Goal: Check status: Check status

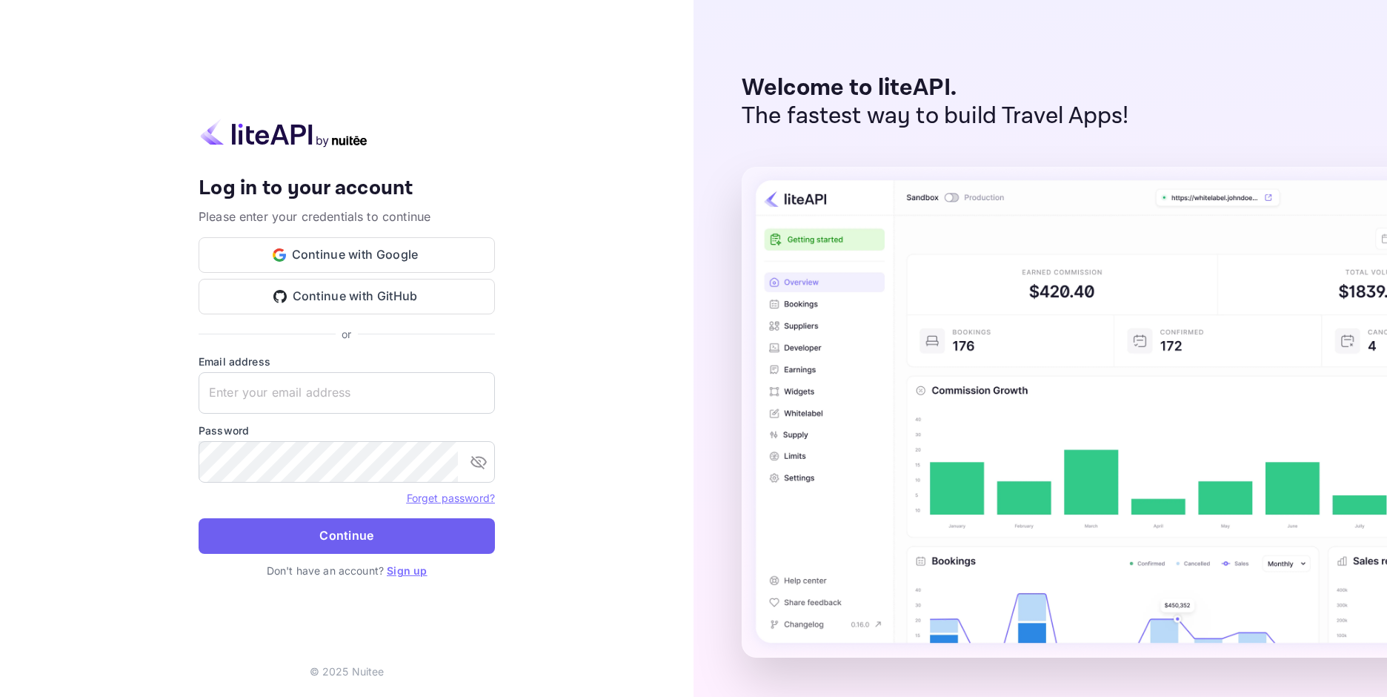
type input "[EMAIL_ADDRESS][DOMAIN_NAME]"
click at [317, 540] on button "Continue" at bounding box center [347, 536] width 296 height 36
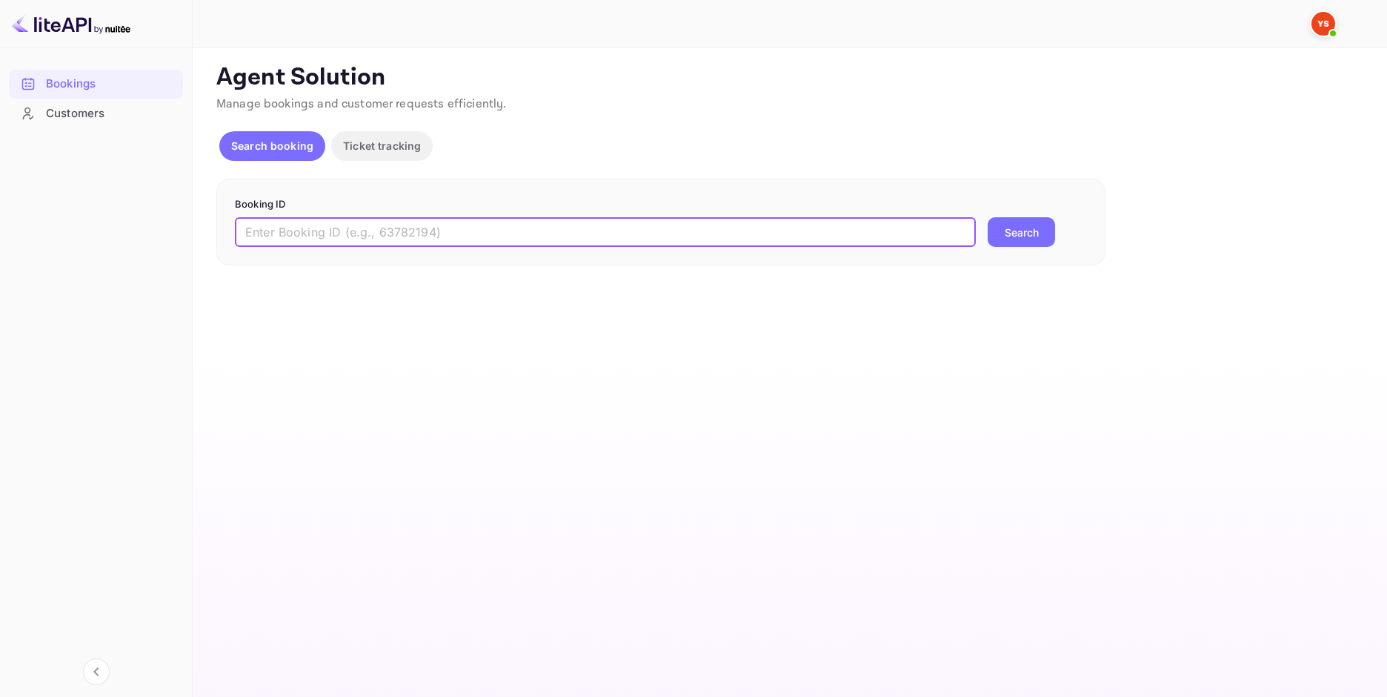
click at [622, 233] on input "text" at bounding box center [605, 232] width 741 height 30
paste input "9654124"
type input "9654124"
click at [1029, 250] on div "Booking ID 9654124 ​ Search" at bounding box center [660, 222] width 889 height 87
click at [1029, 231] on button "Search" at bounding box center [1021, 232] width 67 height 30
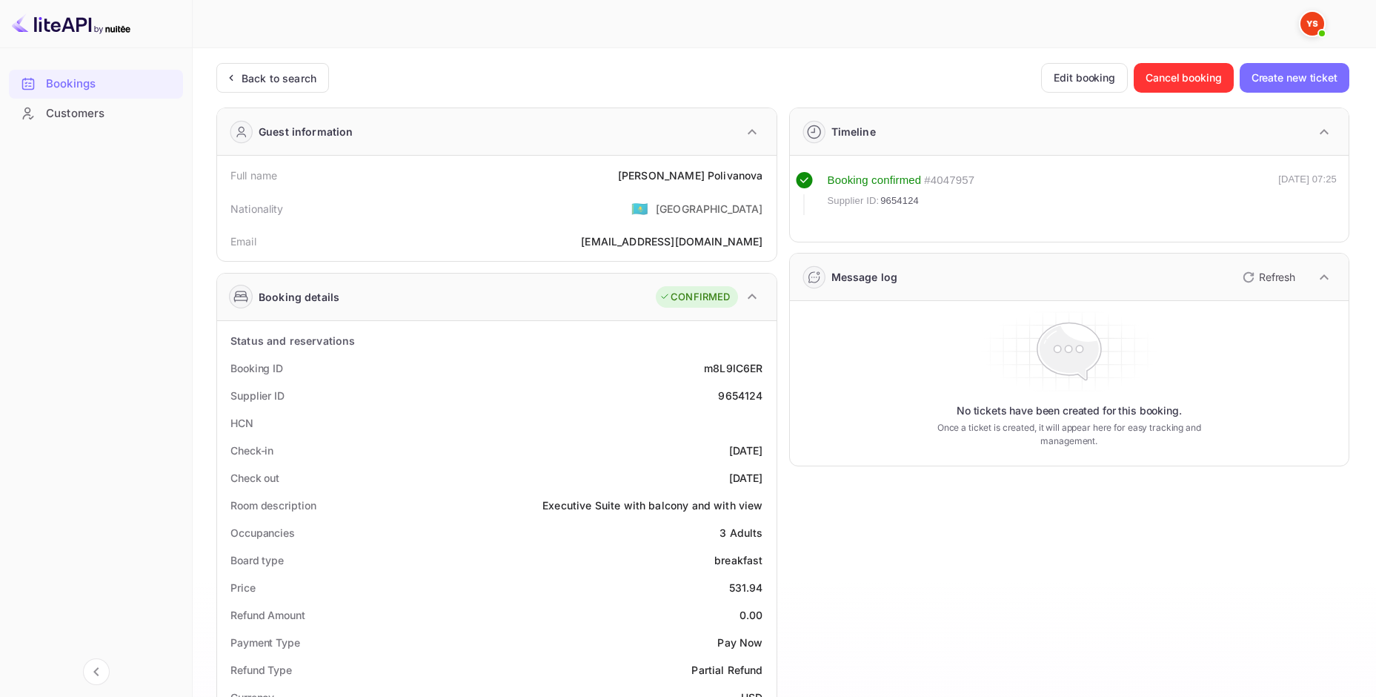
click at [711, 180] on div "[PERSON_NAME]" at bounding box center [690, 176] width 145 height 16
copy div "[PERSON_NAME]"
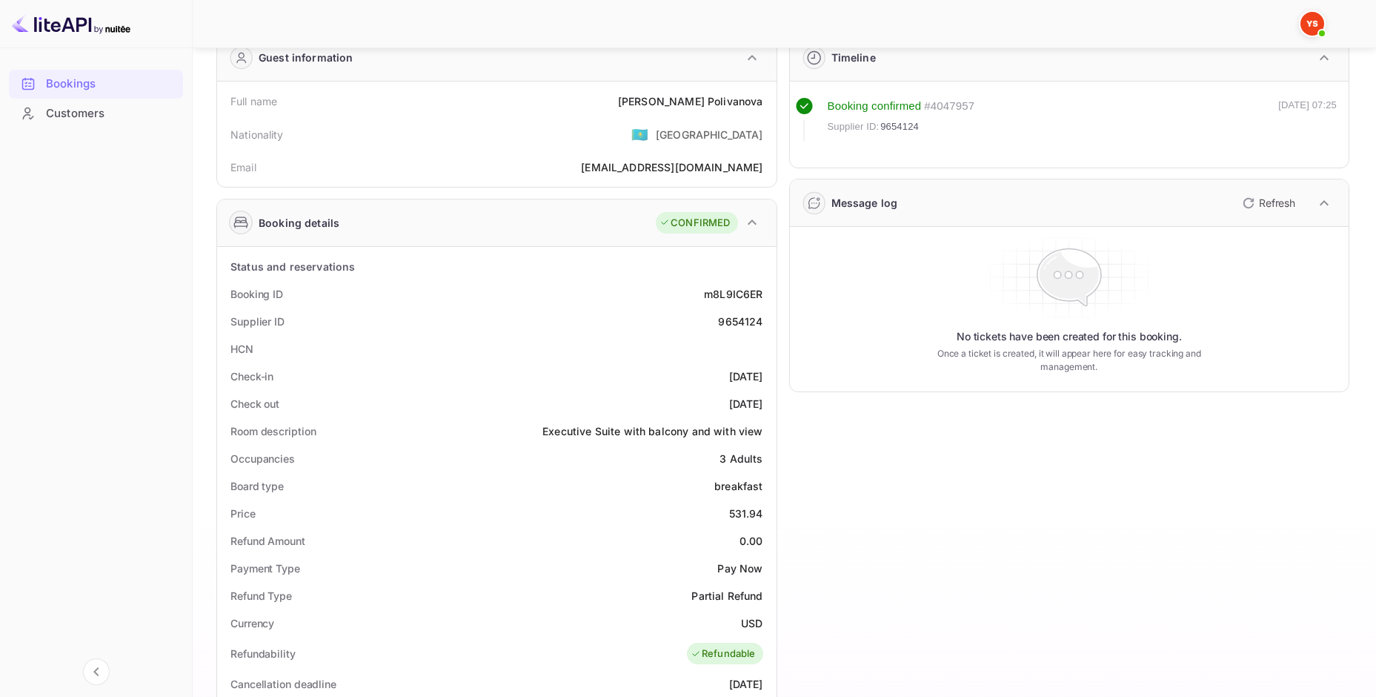
click at [749, 512] on div "531.94" at bounding box center [746, 513] width 34 height 16
copy div "531.94"
click at [737, 617] on div "Currency USD" at bounding box center [497, 622] width 548 height 27
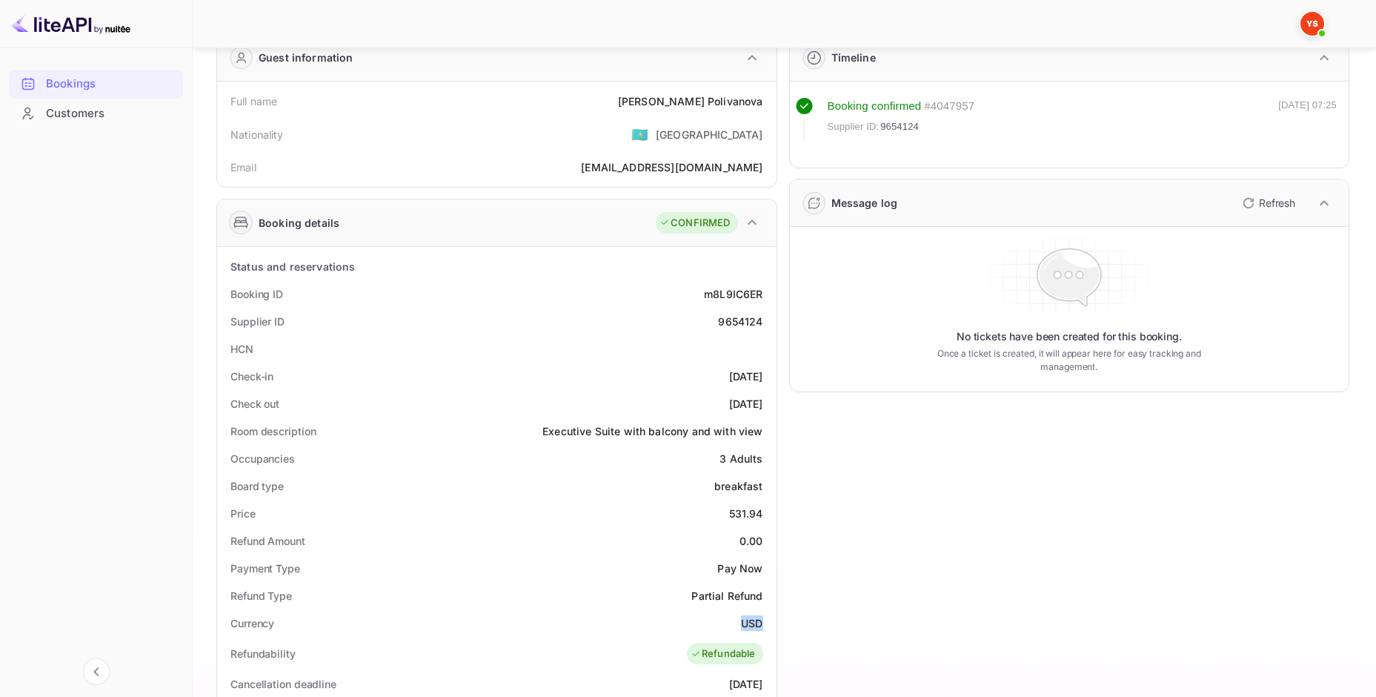
copy div "USD"
